Goal: Obtain resource: Download file/media

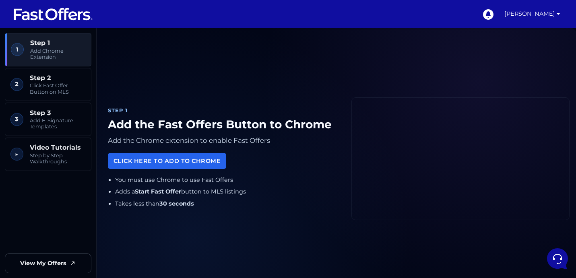
click at [56, 14] on img at bounding box center [53, 13] width 80 height 15
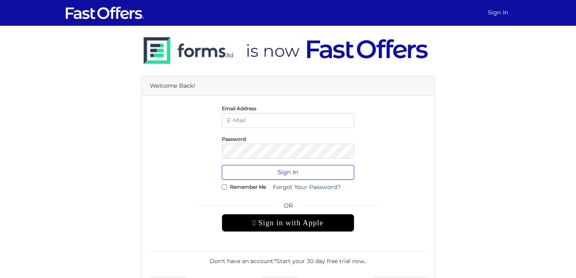
type input "ayan.deb@gmail.com"
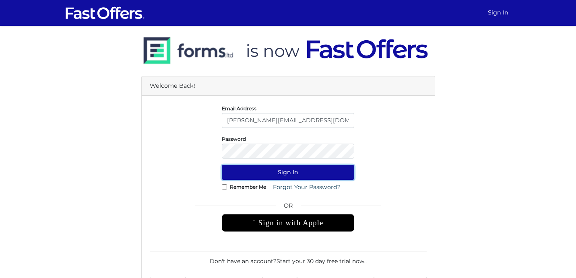
click at [293, 174] on button "Sign In" at bounding box center [288, 172] width 132 height 15
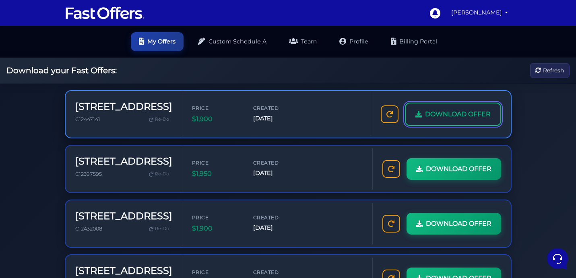
click at [442, 115] on span "DOWNLOAD OFFER" at bounding box center [458, 114] width 66 height 10
